Goal: Information Seeking & Learning: Check status

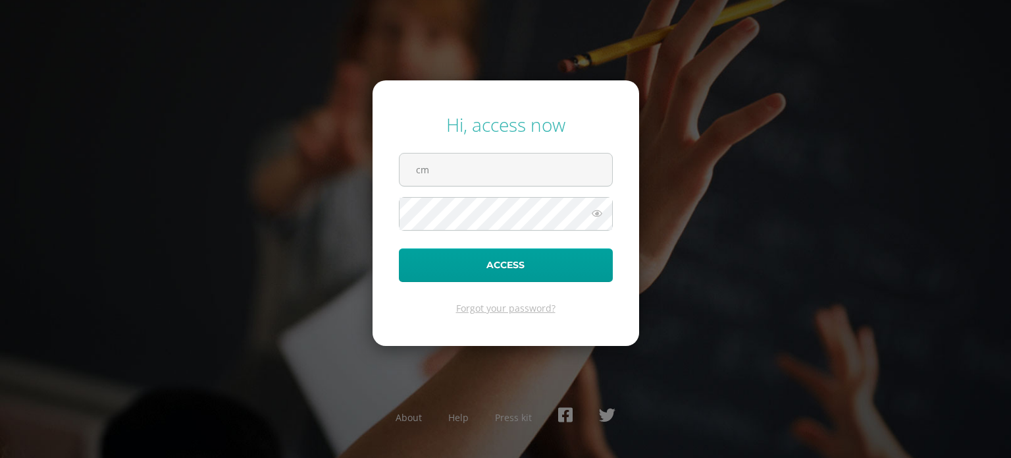
type input "c"
type input "[EMAIL_ADDRESS][DOMAIN_NAME]"
click at [399, 248] on button "Access" at bounding box center [506, 265] width 214 height 34
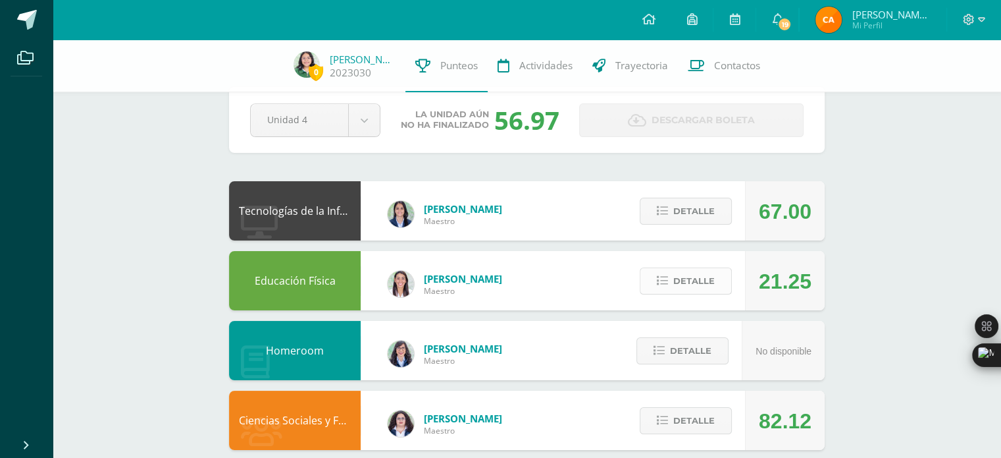
scroll to position [20, 0]
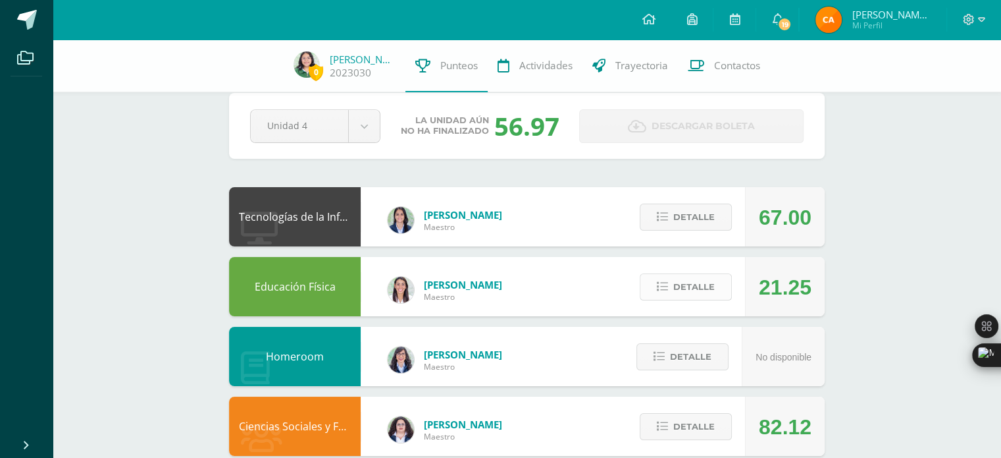
click at [666, 290] on icon at bounding box center [662, 286] width 11 height 11
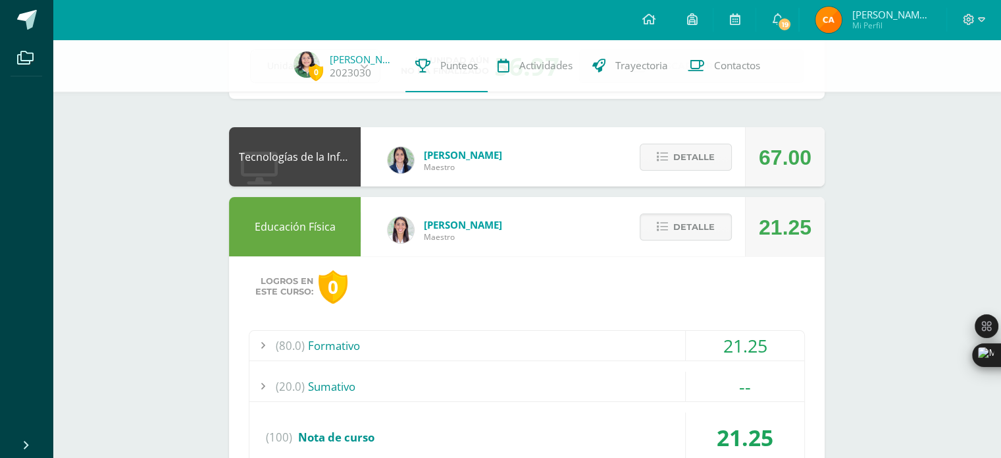
scroll to position [82, 0]
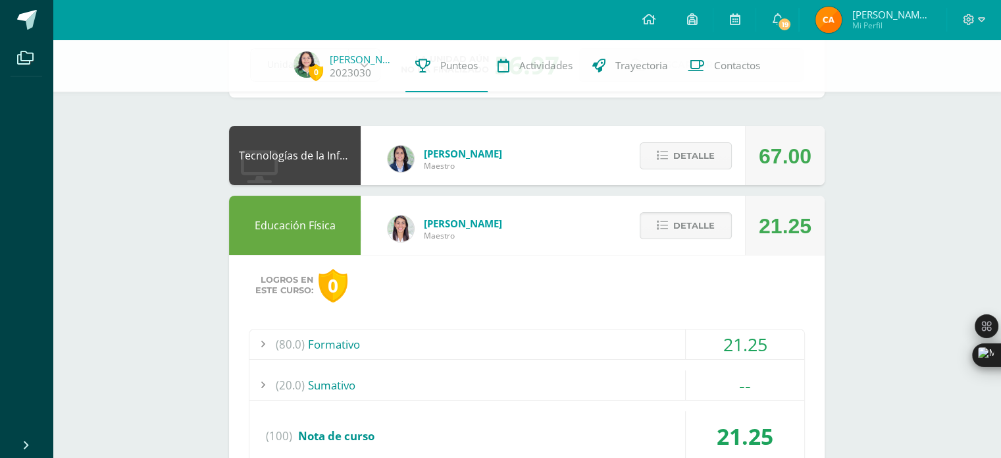
click at [576, 342] on div "(80.0) Formativo" at bounding box center [527, 344] width 555 height 30
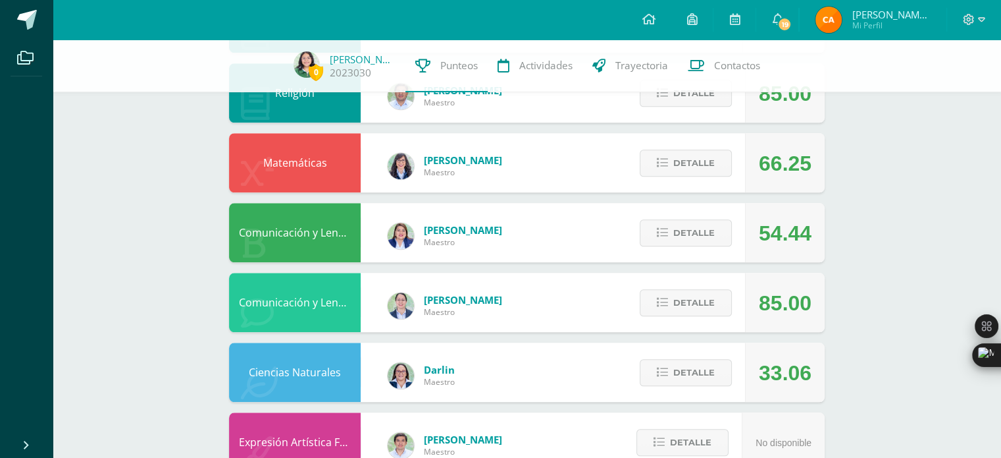
scroll to position [1254, 0]
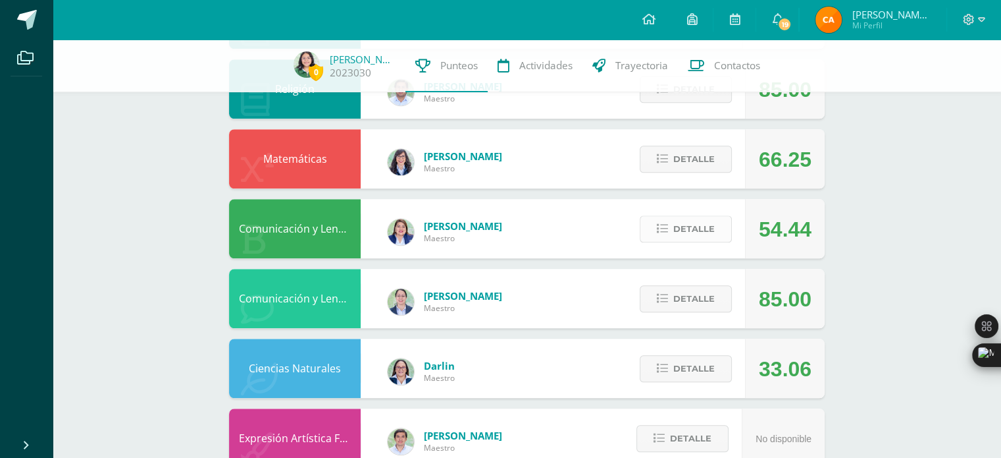
click at [671, 236] on button "Detalle" at bounding box center [686, 228] width 92 height 27
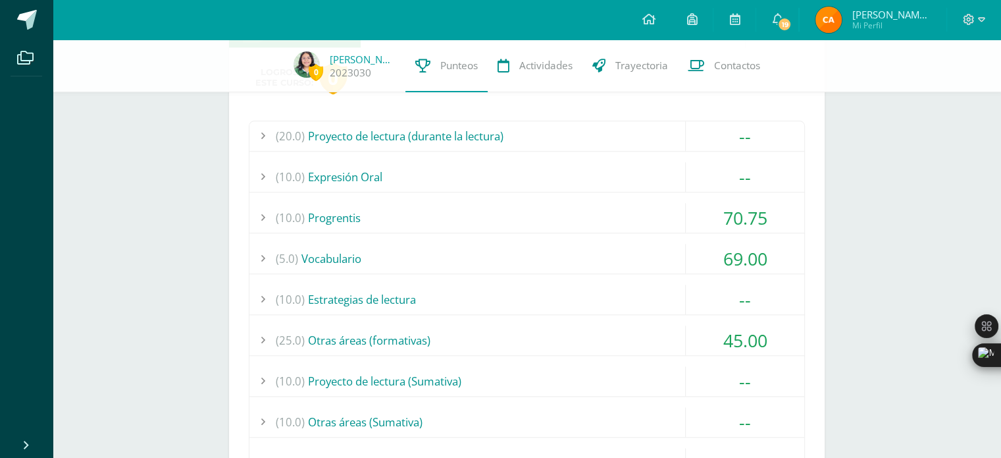
click at [540, 336] on div "(25.0) Otras áreas (formativas)" at bounding box center [527, 340] width 555 height 30
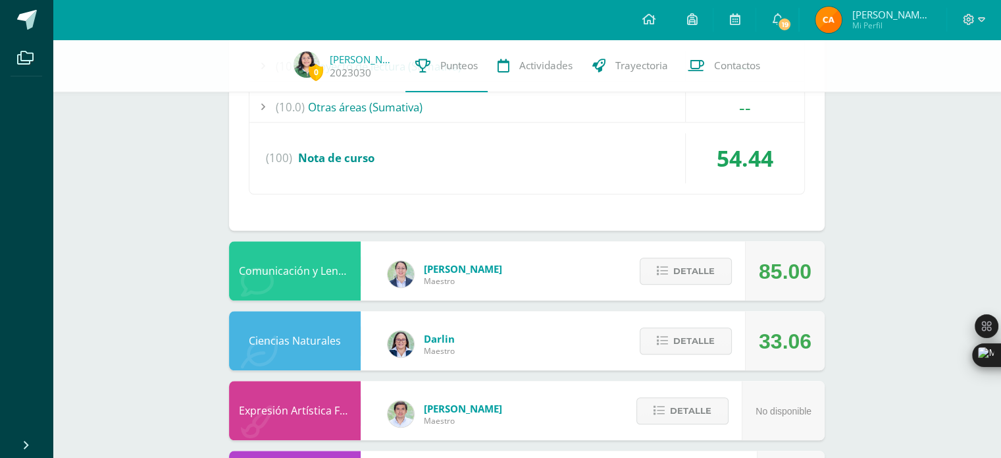
scroll to position [1342, 0]
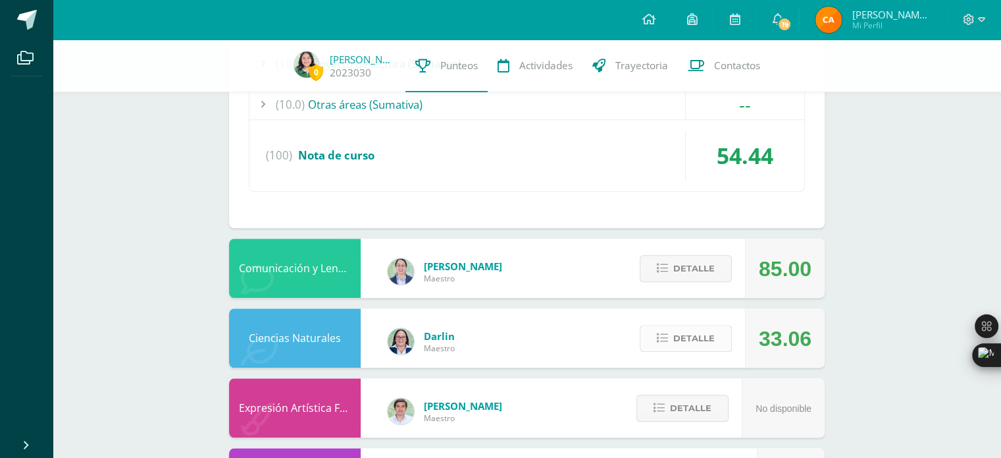
click at [681, 329] on span "Detalle" at bounding box center [694, 338] width 41 height 24
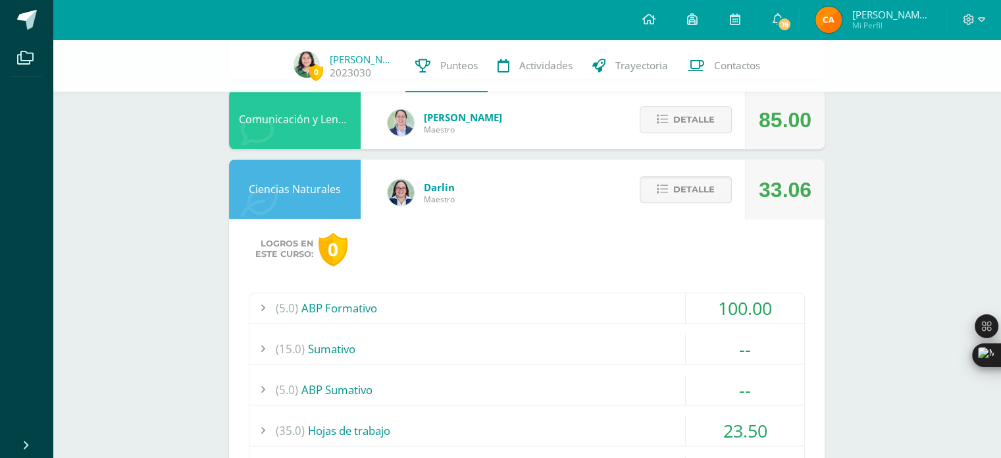
scroll to position [1521, 0]
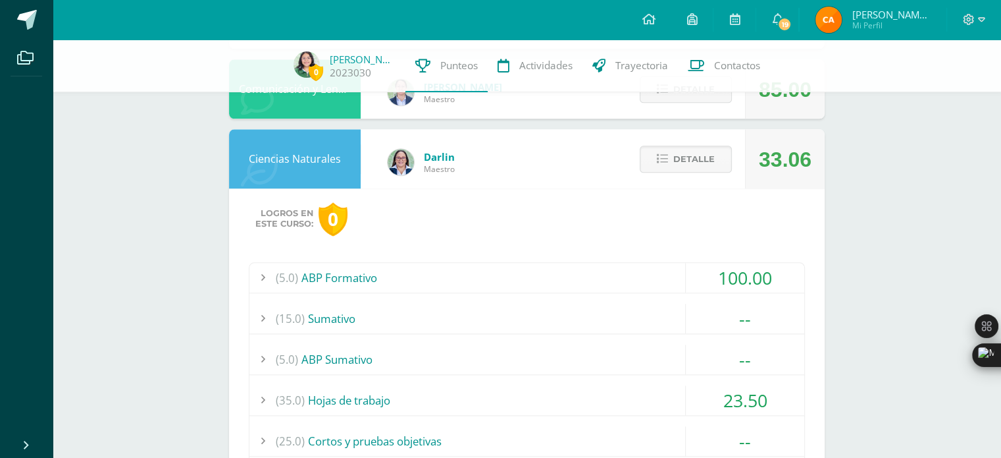
click at [481, 394] on div "(35.0) Hojas de trabajo" at bounding box center [527, 400] width 555 height 30
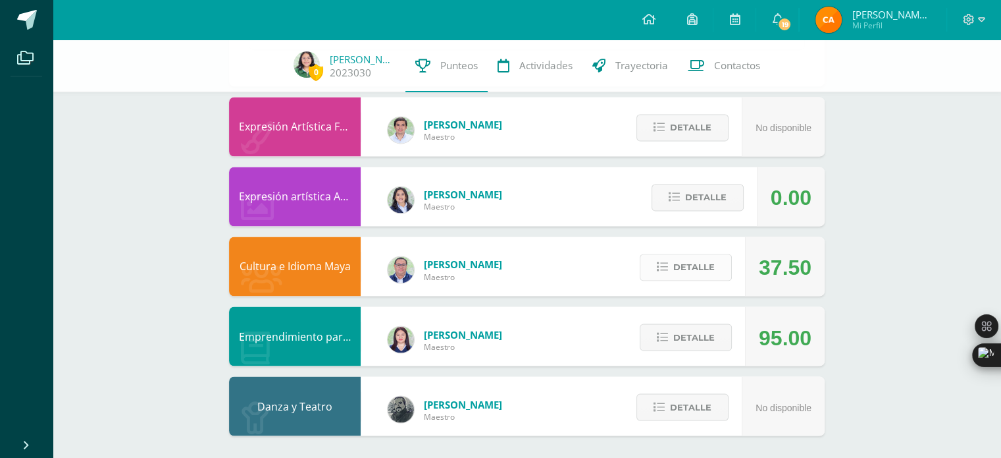
scroll to position [2136, 0]
